Goal: Find contact information: Find contact information

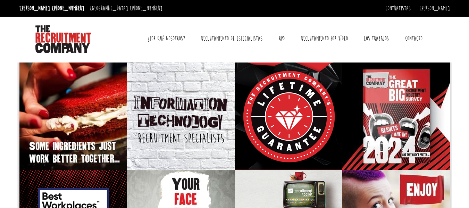
click at [417, 38] on font "Contacto" at bounding box center [413, 39] width 17 height 8
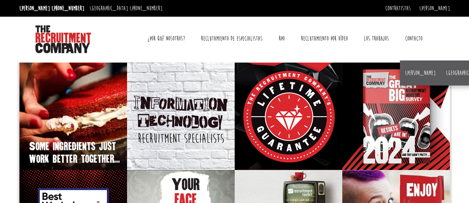
click at [409, 38] on font "Contacto" at bounding box center [413, 39] width 17 height 8
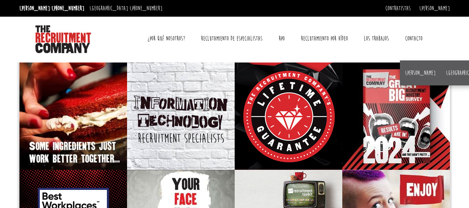
click at [409, 38] on font "Contacto" at bounding box center [413, 39] width 17 height 8
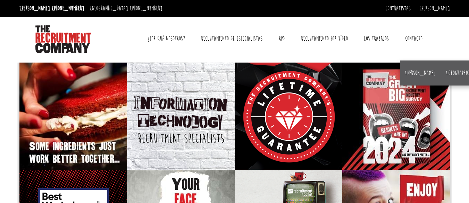
click at [409, 38] on font "Contacto" at bounding box center [413, 39] width 17 height 8
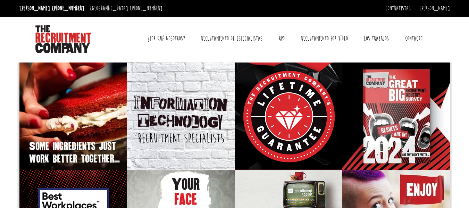
click at [409, 38] on font "Contacto" at bounding box center [413, 39] width 17 height 8
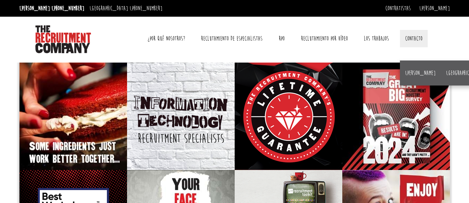
click at [449, 43] on div "Cambiar navegación ¿Por qué nosotros? Reseñas Premios ¿Por qué contratar a trav…" at bounding box center [235, 38] width 436 height 43
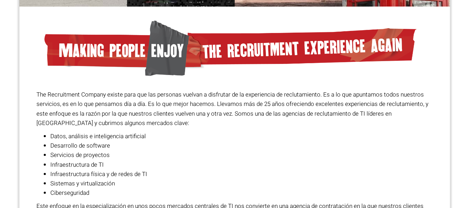
scroll to position [584, 0]
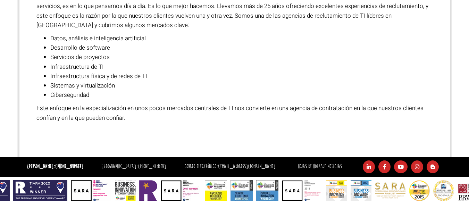
click at [219, 140] on font "Empresa de contratación en [PERSON_NAME]" at bounding box center [169, 136] width 267 height 17
